Goal: Task Accomplishment & Management: Manage account settings

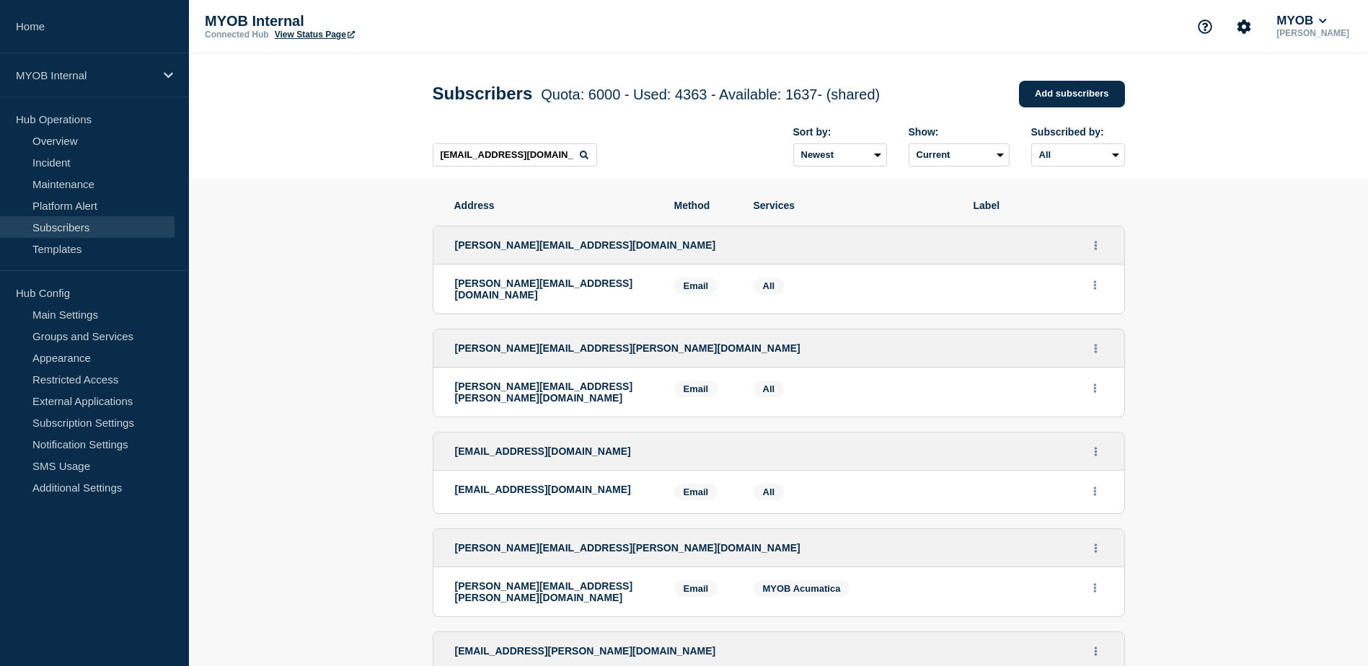
type input "[EMAIL_ADDRESS][DOMAIN_NAME]"
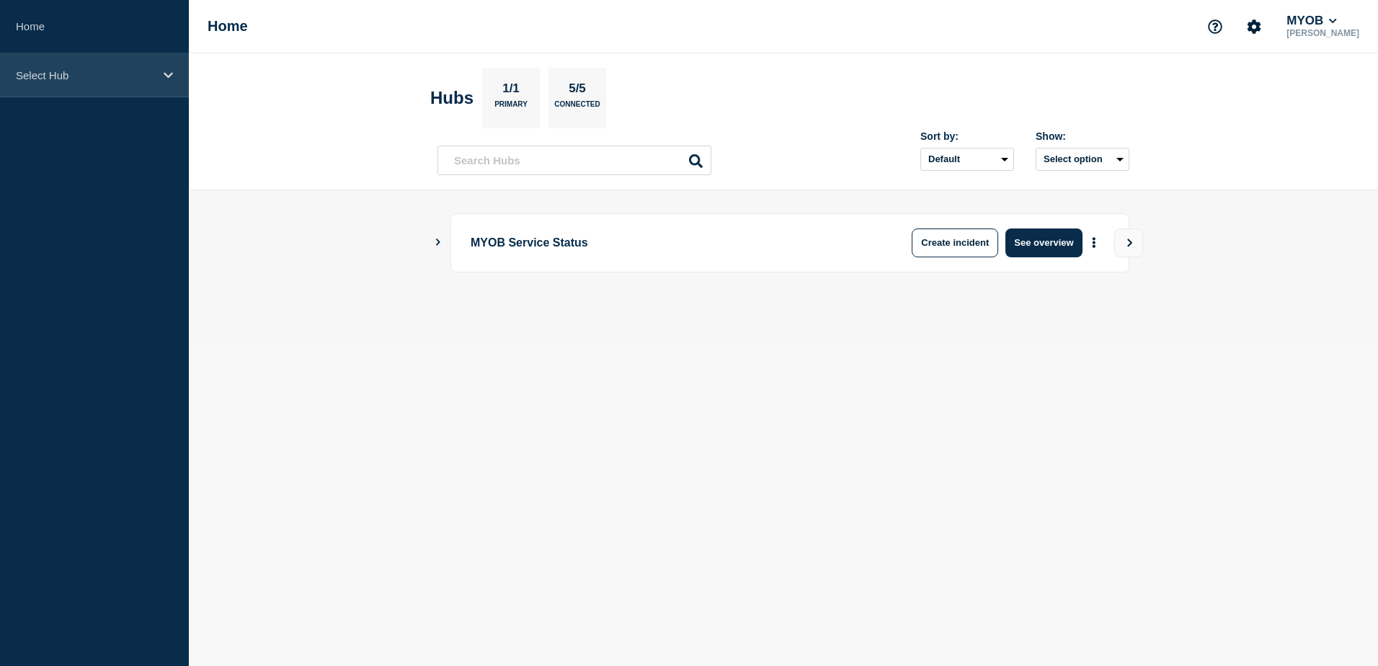
click at [89, 89] on div "Select Hub" at bounding box center [94, 75] width 189 height 44
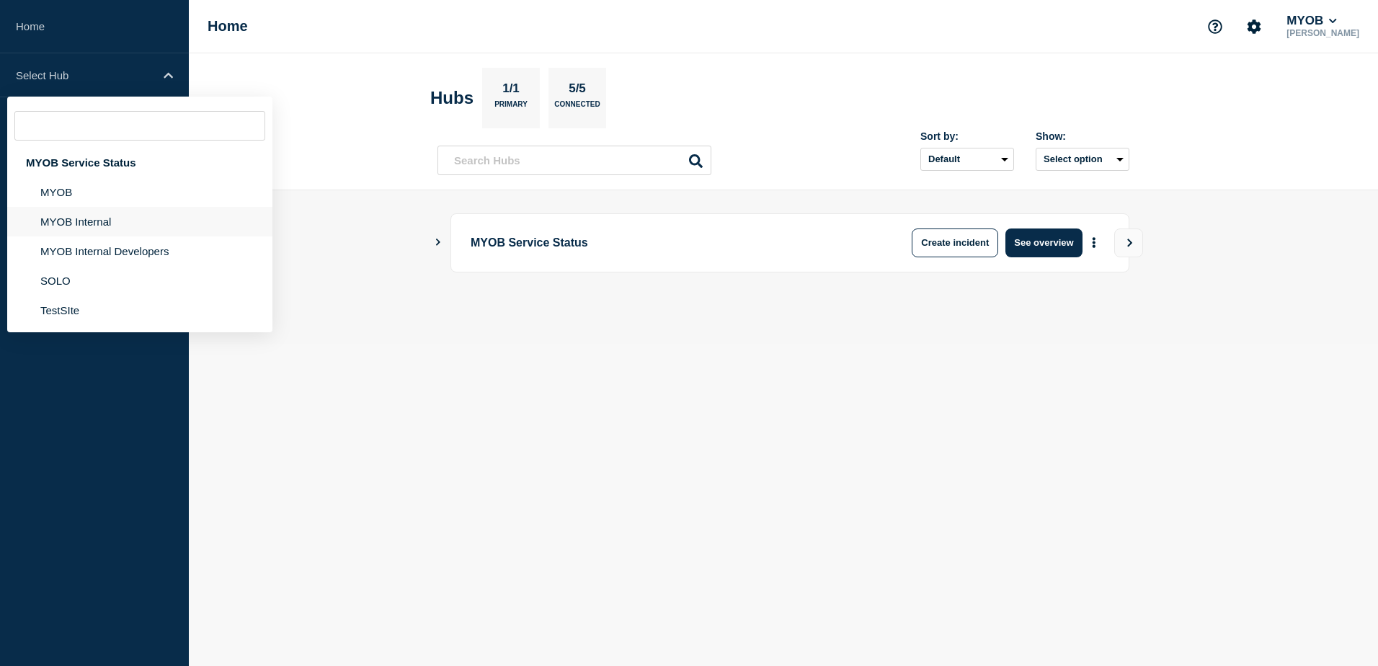
click at [105, 218] on li "MYOB Internal" at bounding box center [139, 222] width 265 height 30
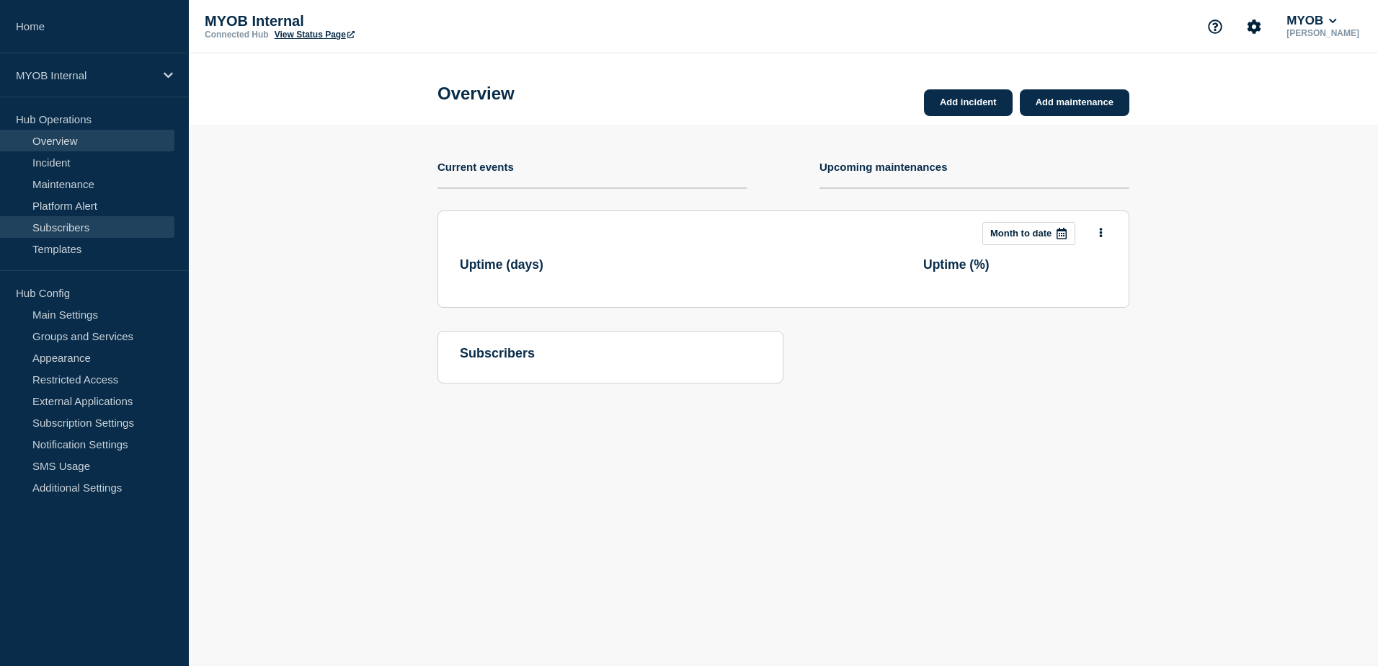
click at [105, 221] on link "Subscribers" at bounding box center [87, 227] width 174 height 22
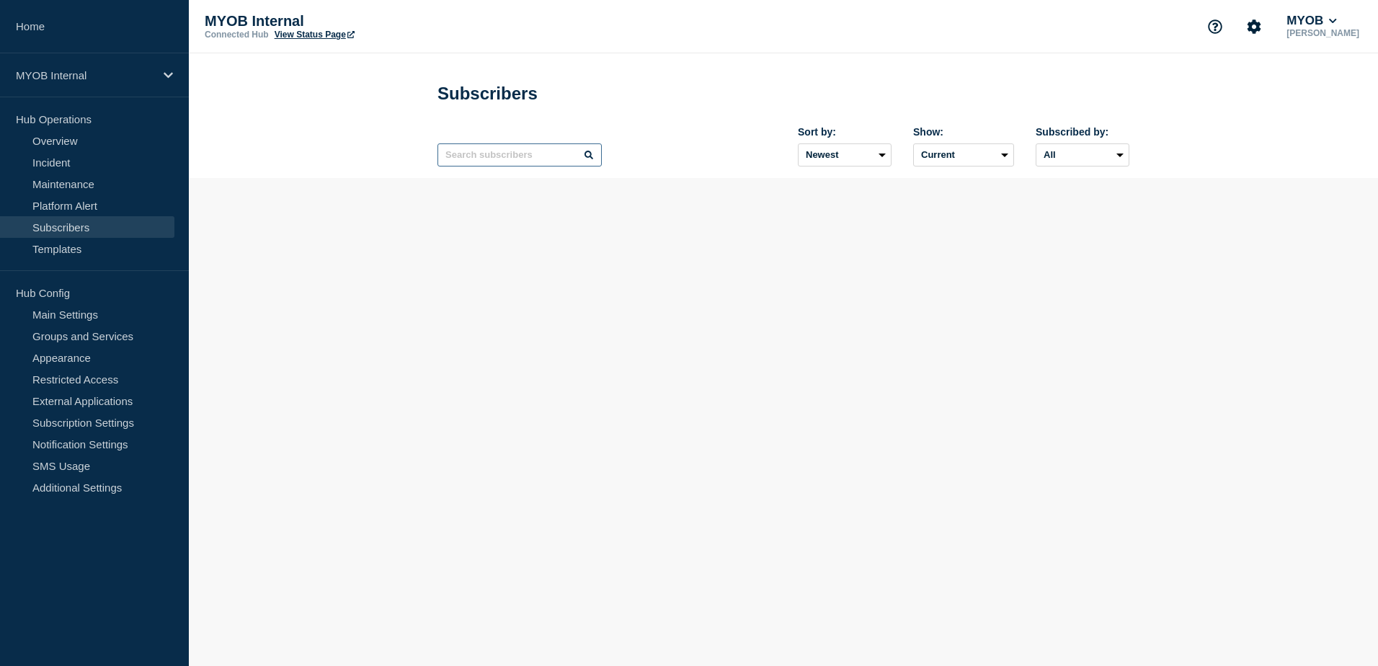
click at [516, 159] on input "text" at bounding box center [520, 154] width 164 height 23
type input "v"
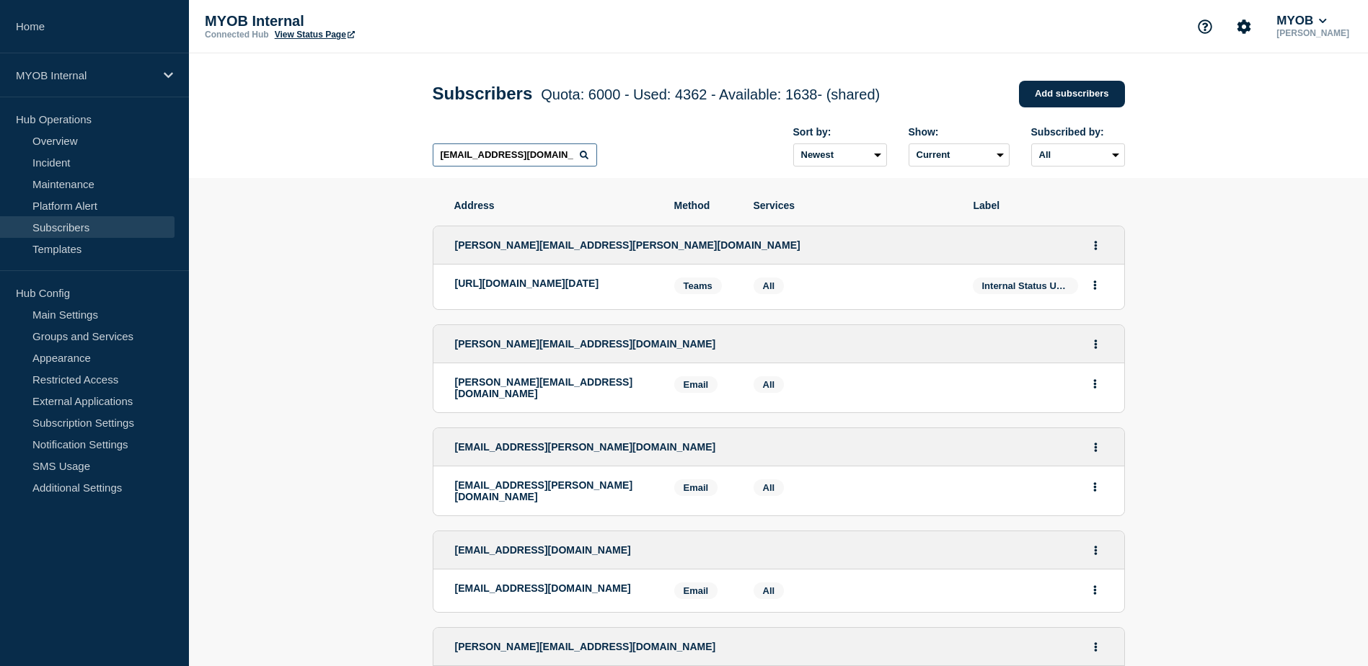
drag, startPoint x: 554, startPoint y: 163, endPoint x: 370, endPoint y: 161, distance: 184.6
click at [370, 161] on header "Subscribers Quota: 6000 - Used: 4362 - Available: 1638 - (shared) Quota Used Av…" at bounding box center [778, 115] width 1179 height 125
paste input "[PERSON_NAME].andan"
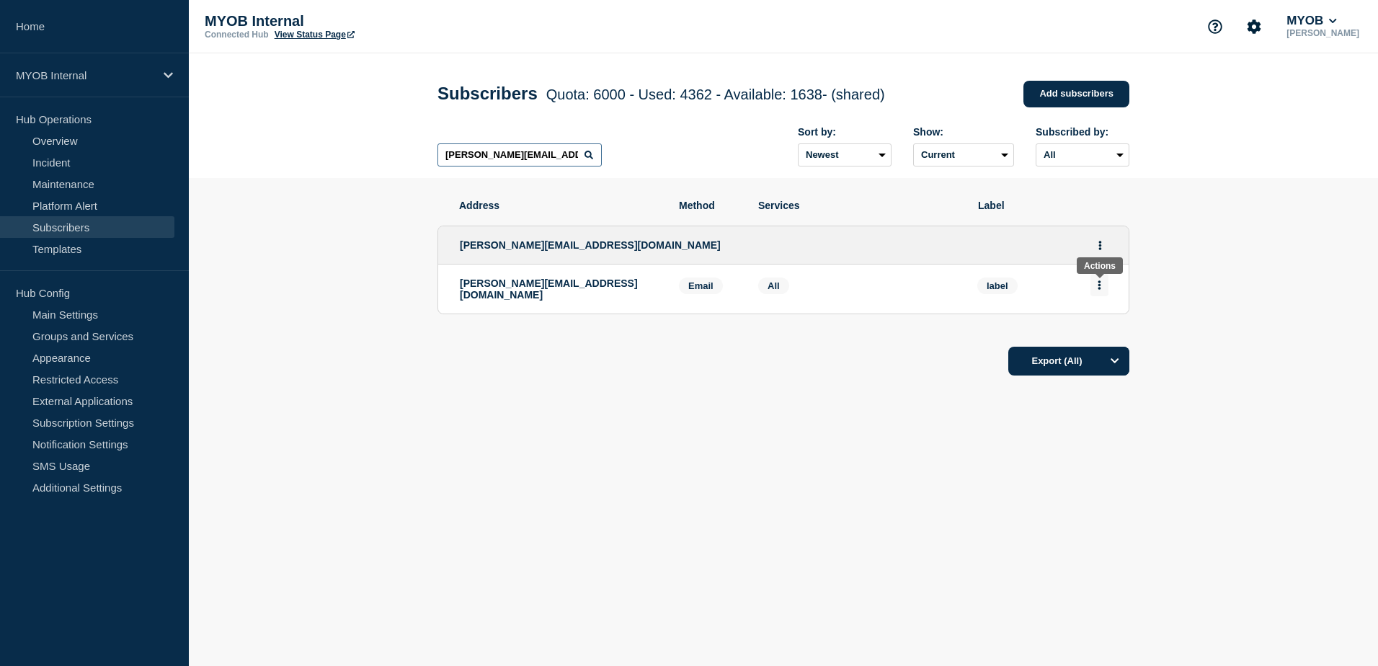
type input "[PERSON_NAME][EMAIL_ADDRESS][DOMAIN_NAME]"
click at [1098, 290] on icon "Actions" at bounding box center [1100, 284] width 4 height 9
click at [1104, 247] on button "Actions" at bounding box center [1100, 245] width 18 height 22
click at [1109, 308] on button "Delete" at bounding box center [1100, 305] width 27 height 11
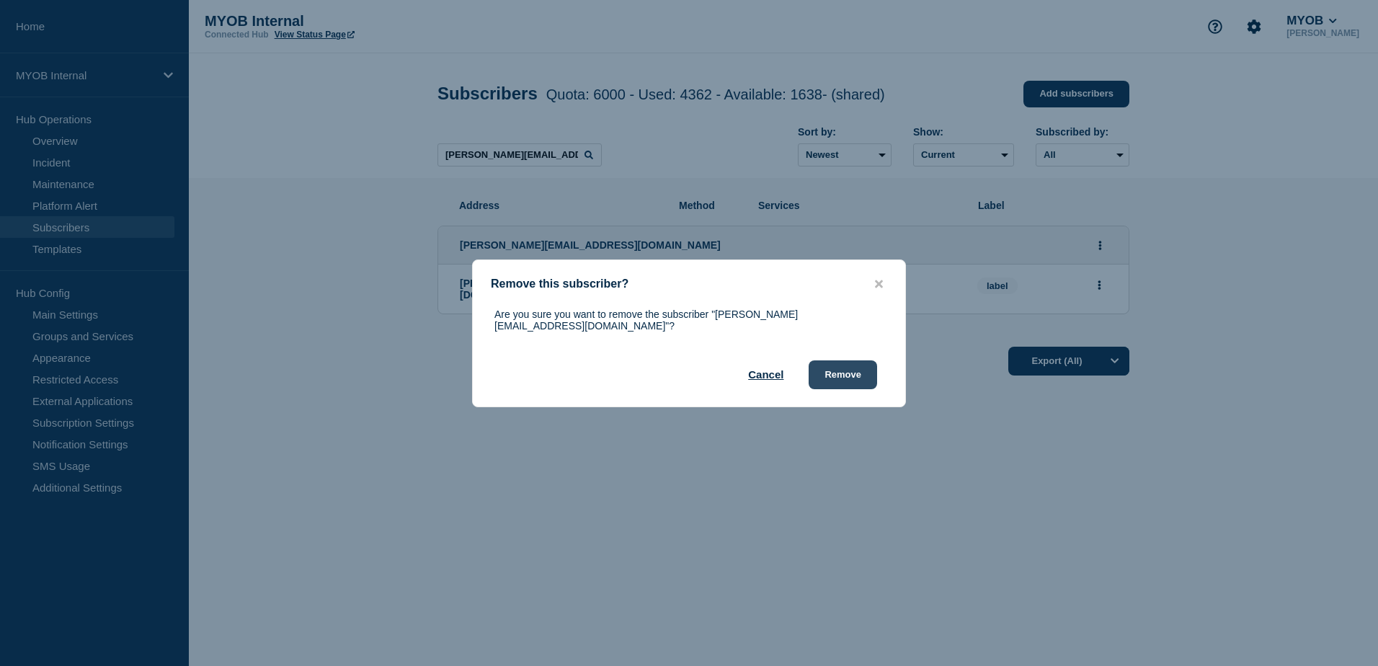
click at [841, 372] on button "Remove" at bounding box center [843, 374] width 68 height 29
